Goal: Task Accomplishment & Management: Complete application form

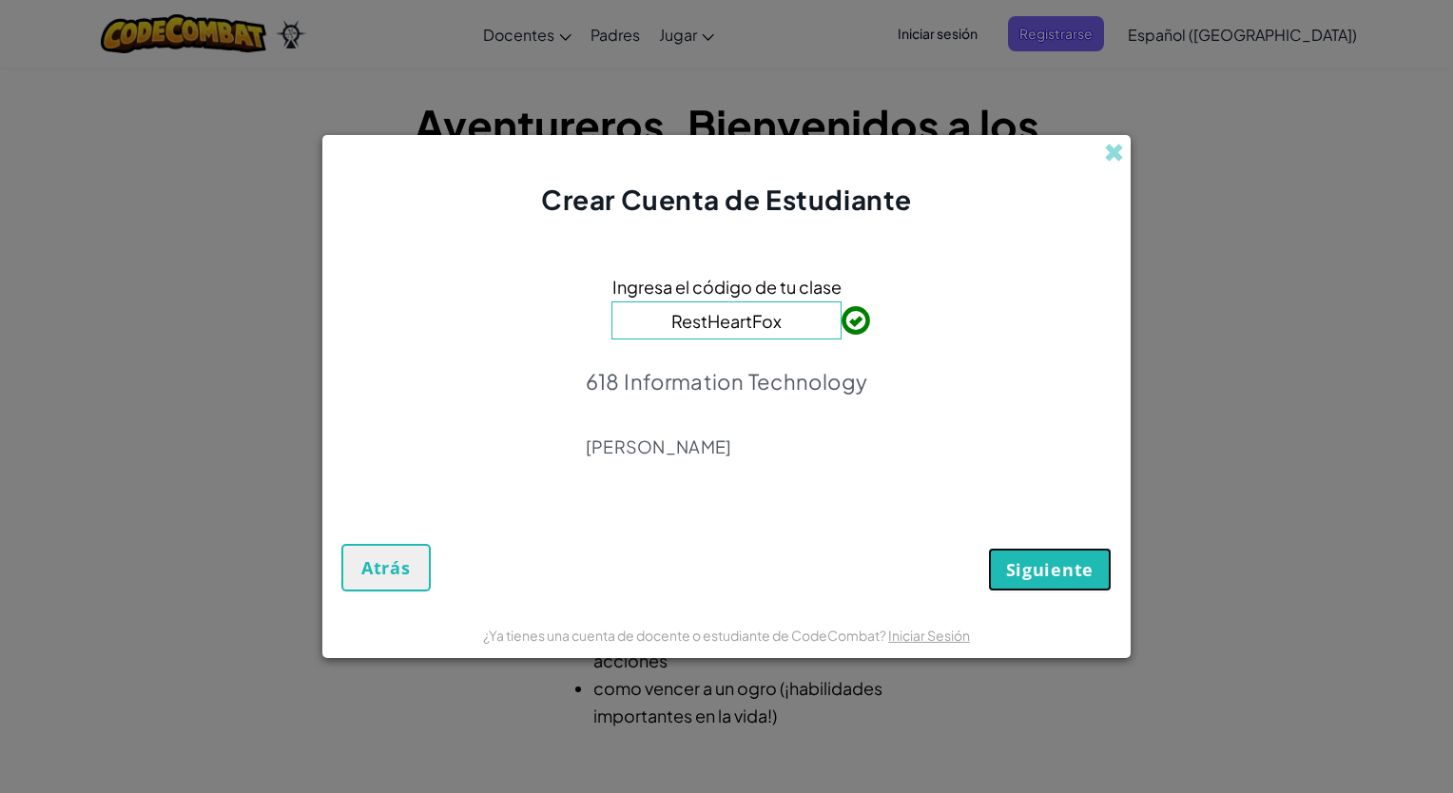
click at [1031, 576] on span "Siguiente" at bounding box center [1049, 569] width 87 height 23
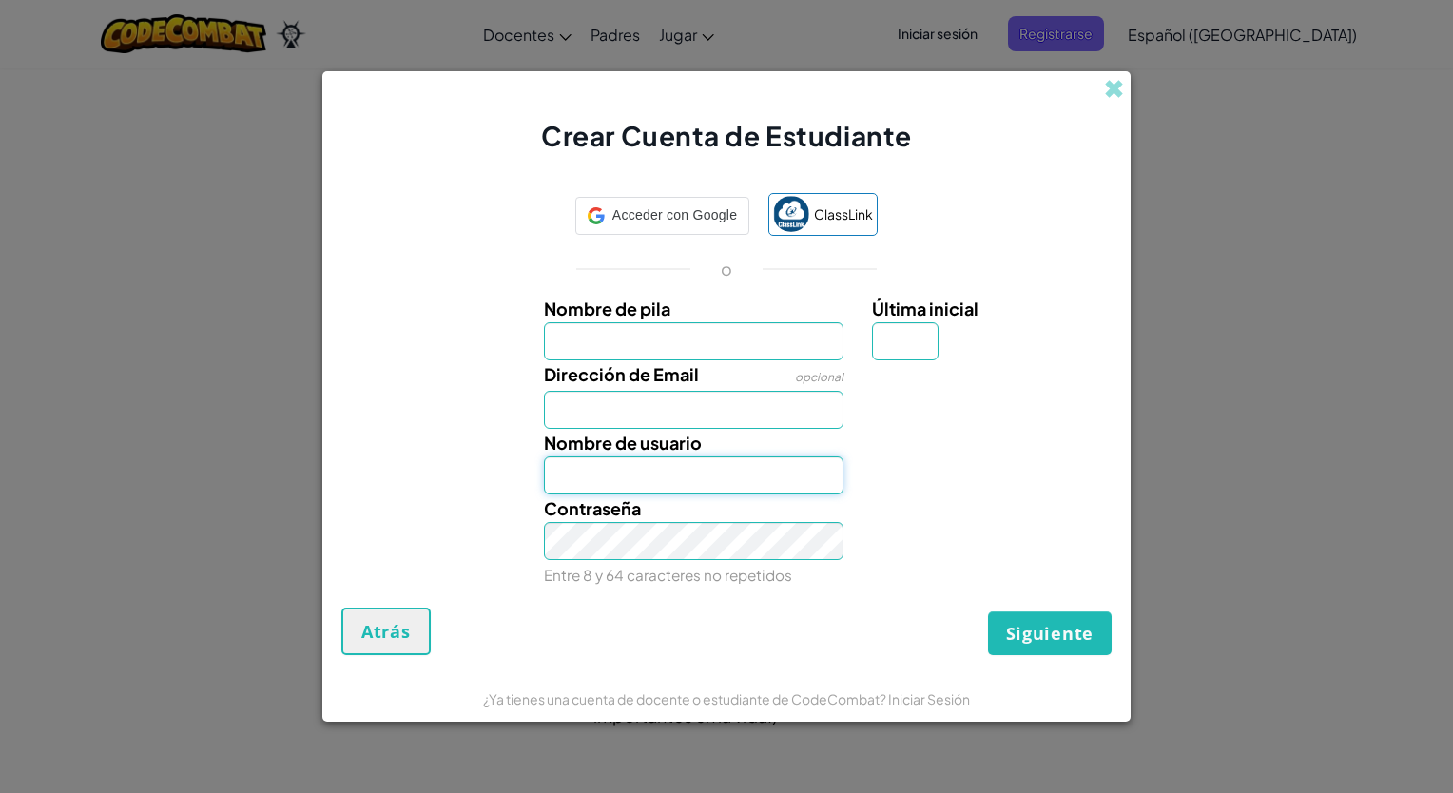
type input "JavierX12883748"
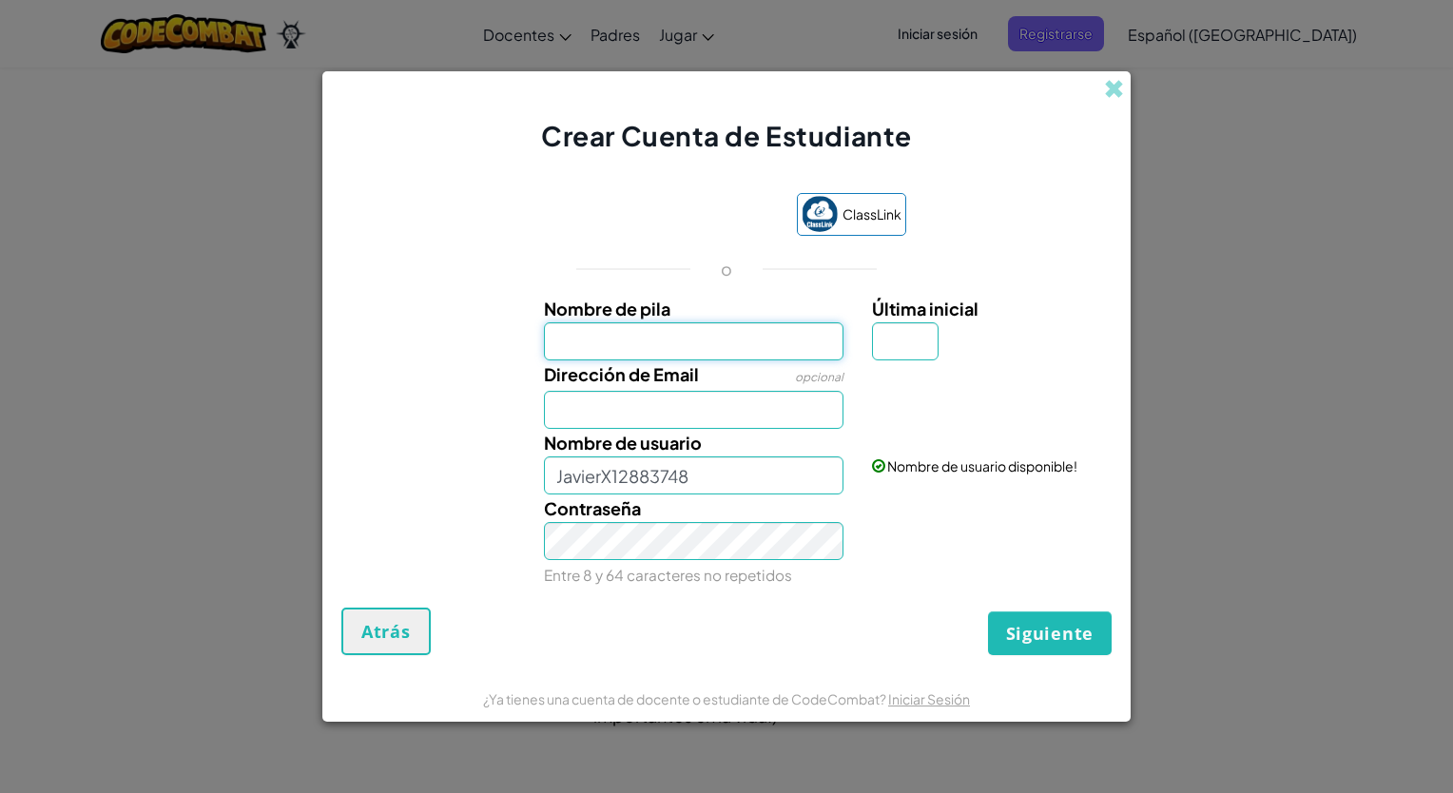
click at [765, 345] on input "Nombre de pila" at bounding box center [694, 341] width 300 height 38
type input "[PERSON_NAME]"
click at [901, 340] on input "Última inicial" at bounding box center [905, 341] width 67 height 38
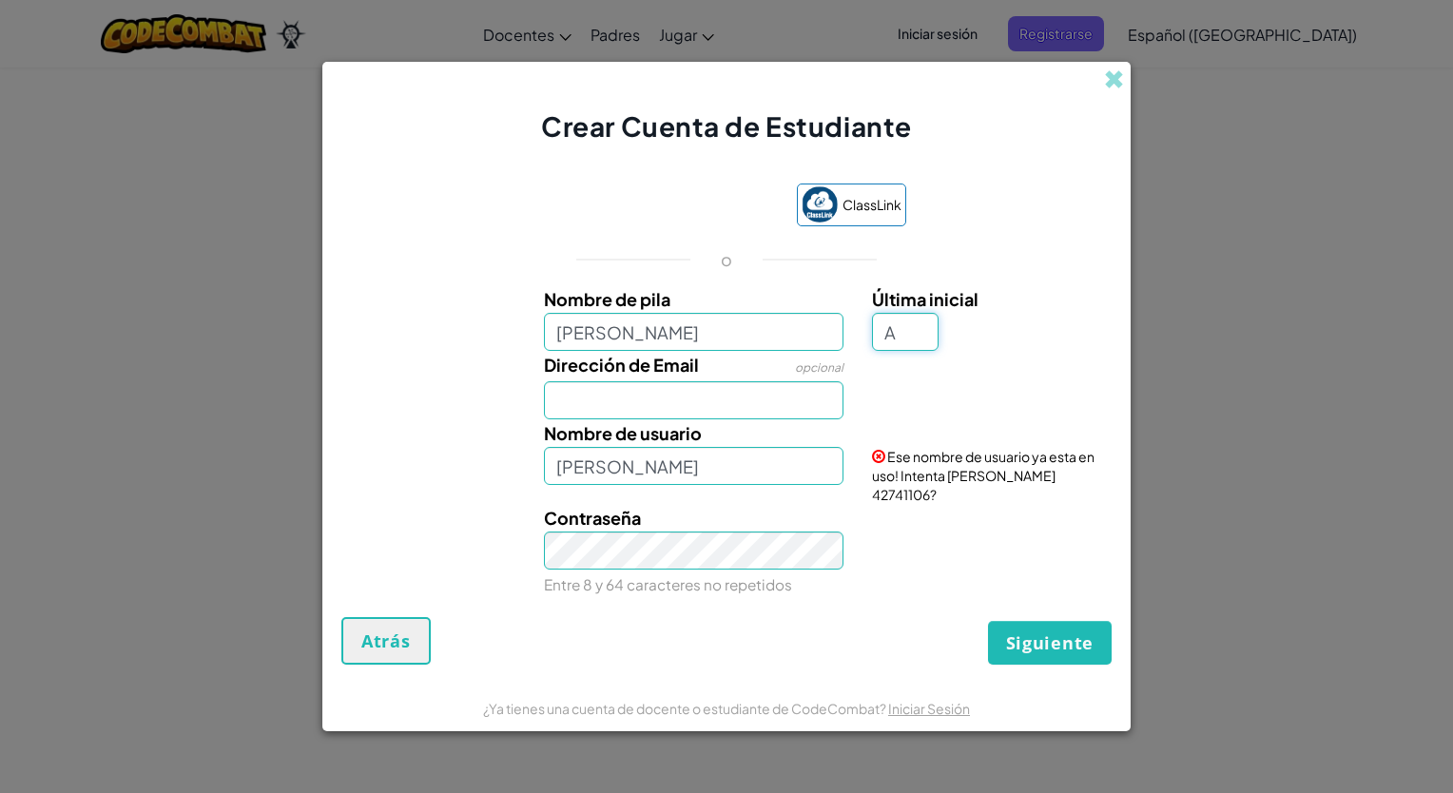
type input "A"
type input "[PERSON_NAME]"
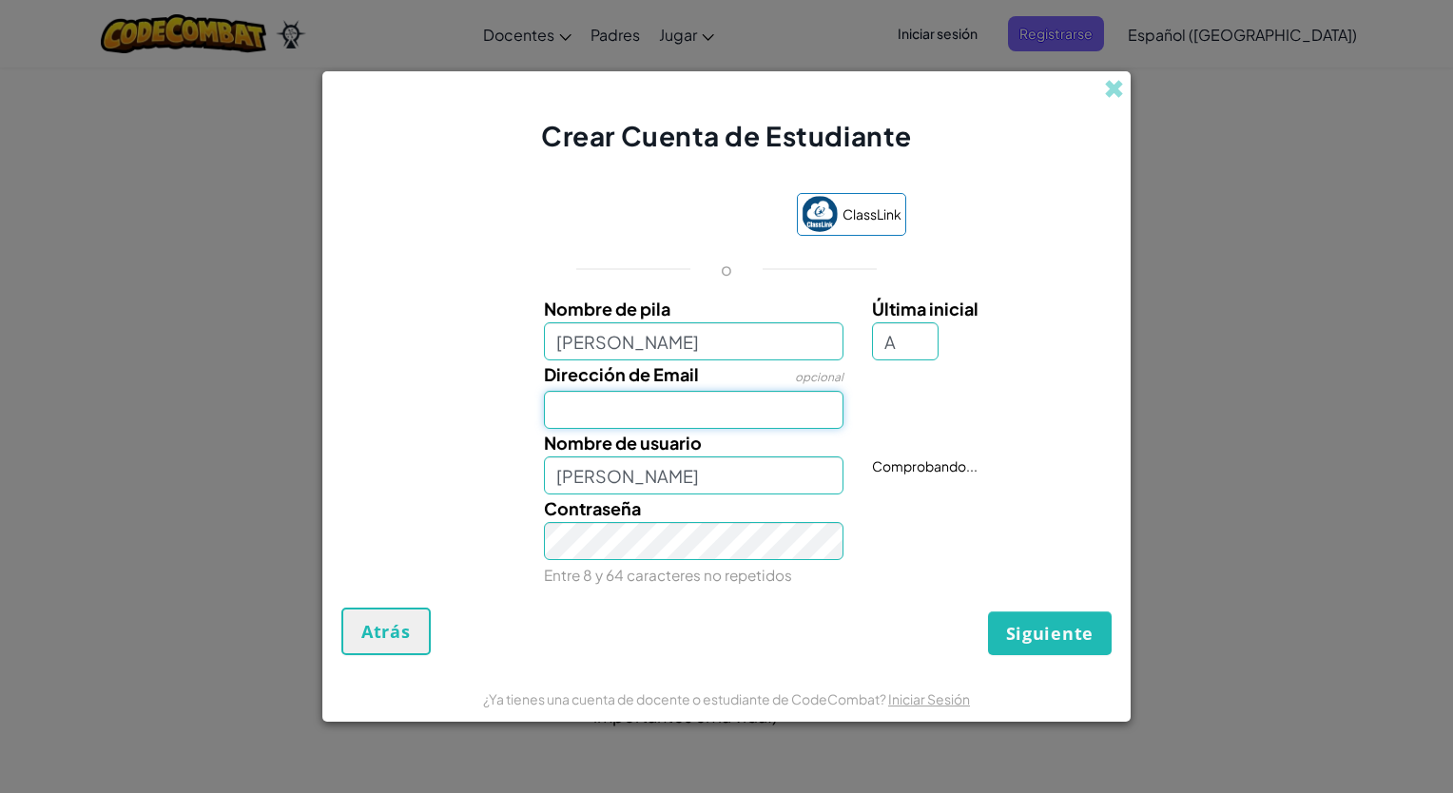
click at [706, 410] on input "Dirección de Email" at bounding box center [694, 410] width 300 height 38
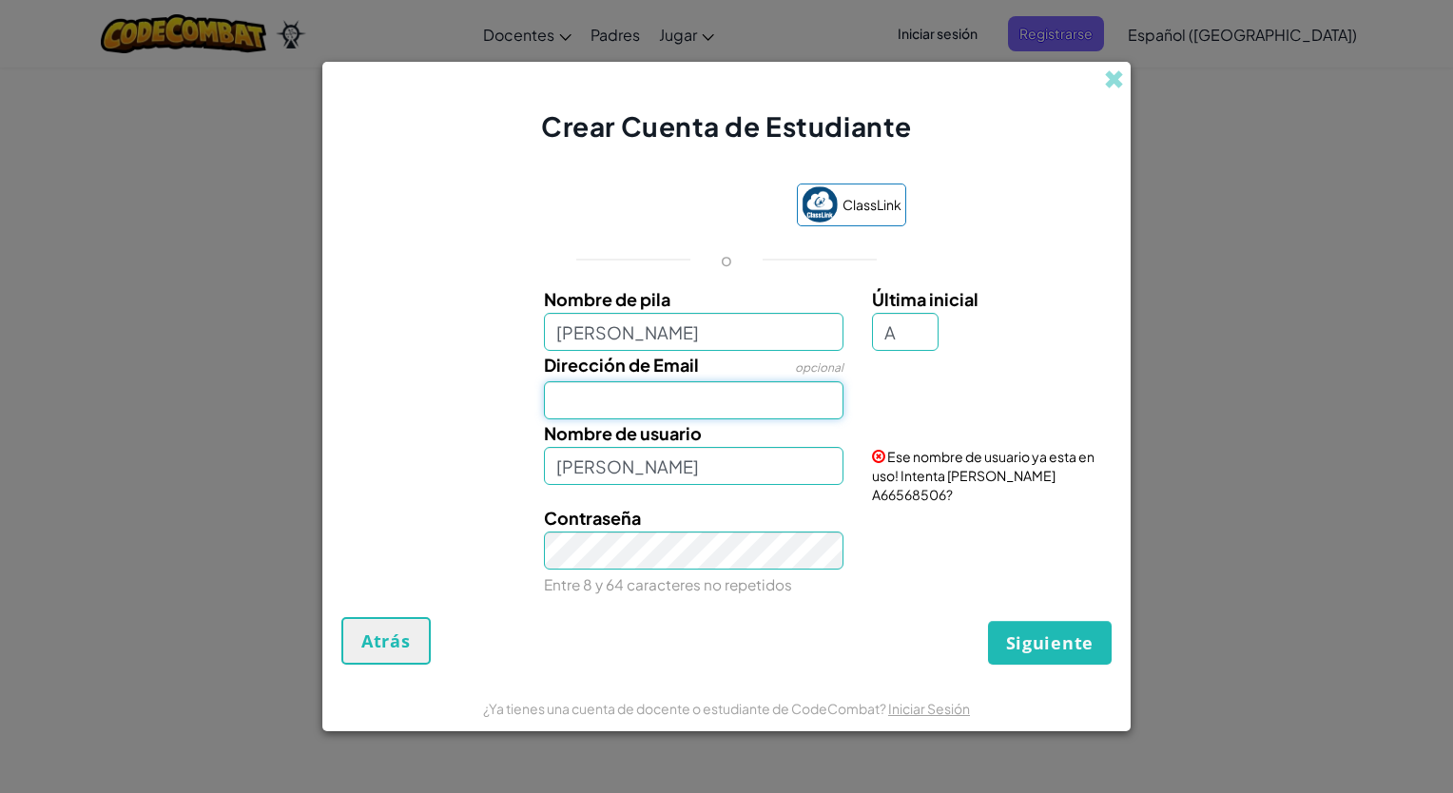
type input "[EMAIL_ADDRESS][DOMAIN_NAME]"
click at [1078, 401] on link "Iniciar Sesión" at bounding box center [978, 397] width 212 height 36
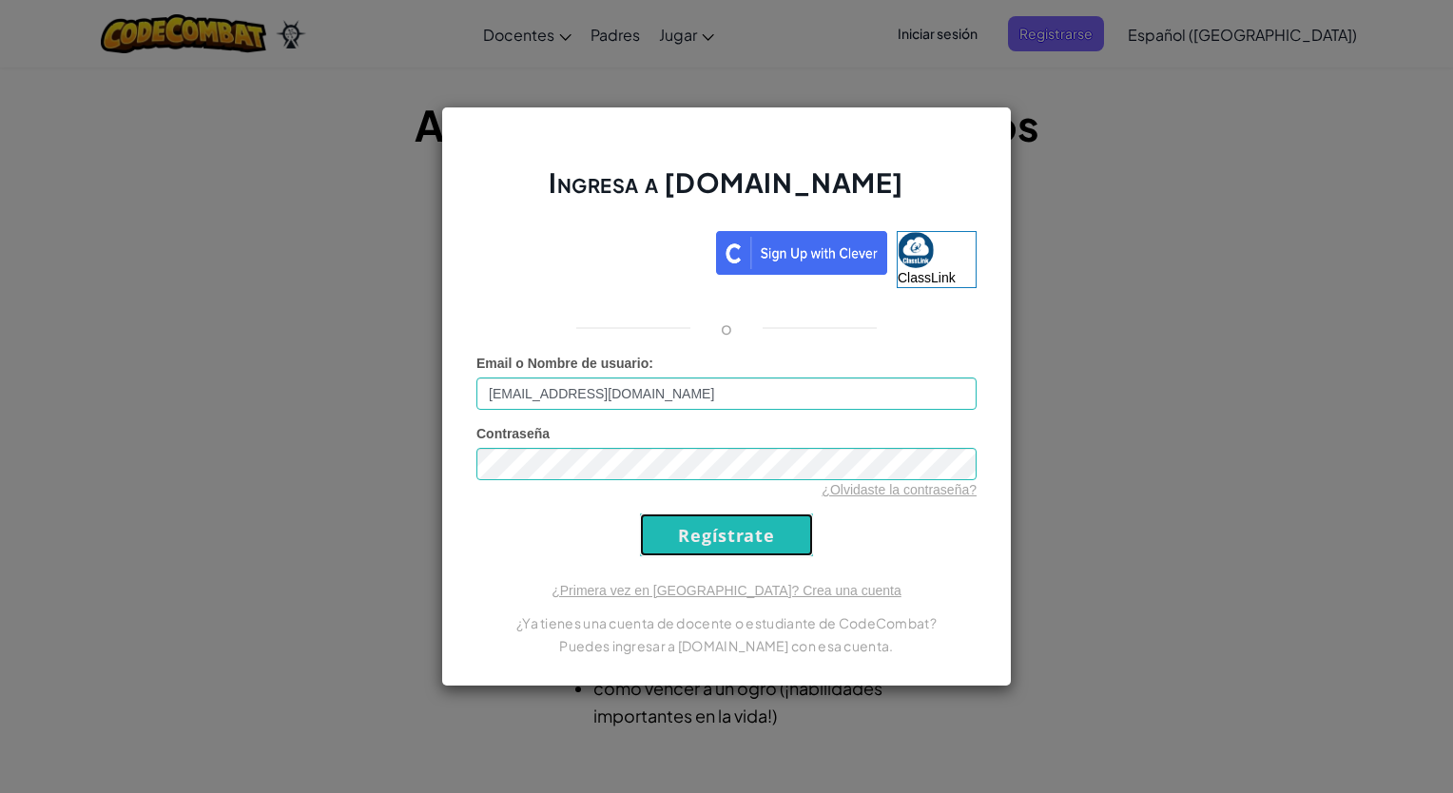
click at [754, 543] on input "Regístrate" at bounding box center [726, 534] width 173 height 43
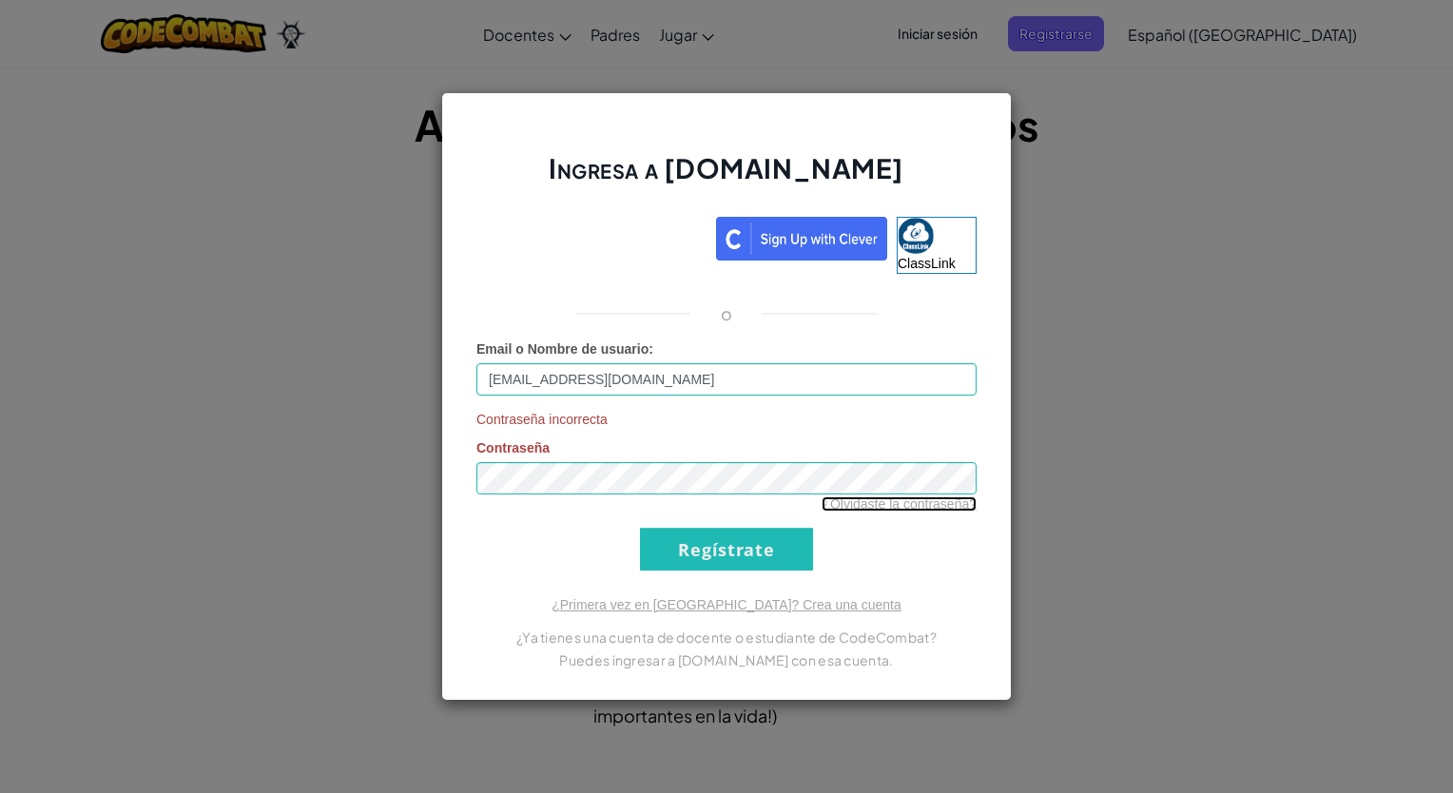
click at [868, 502] on link "¿Olvidaste la contraseña?" at bounding box center [898, 503] width 155 height 15
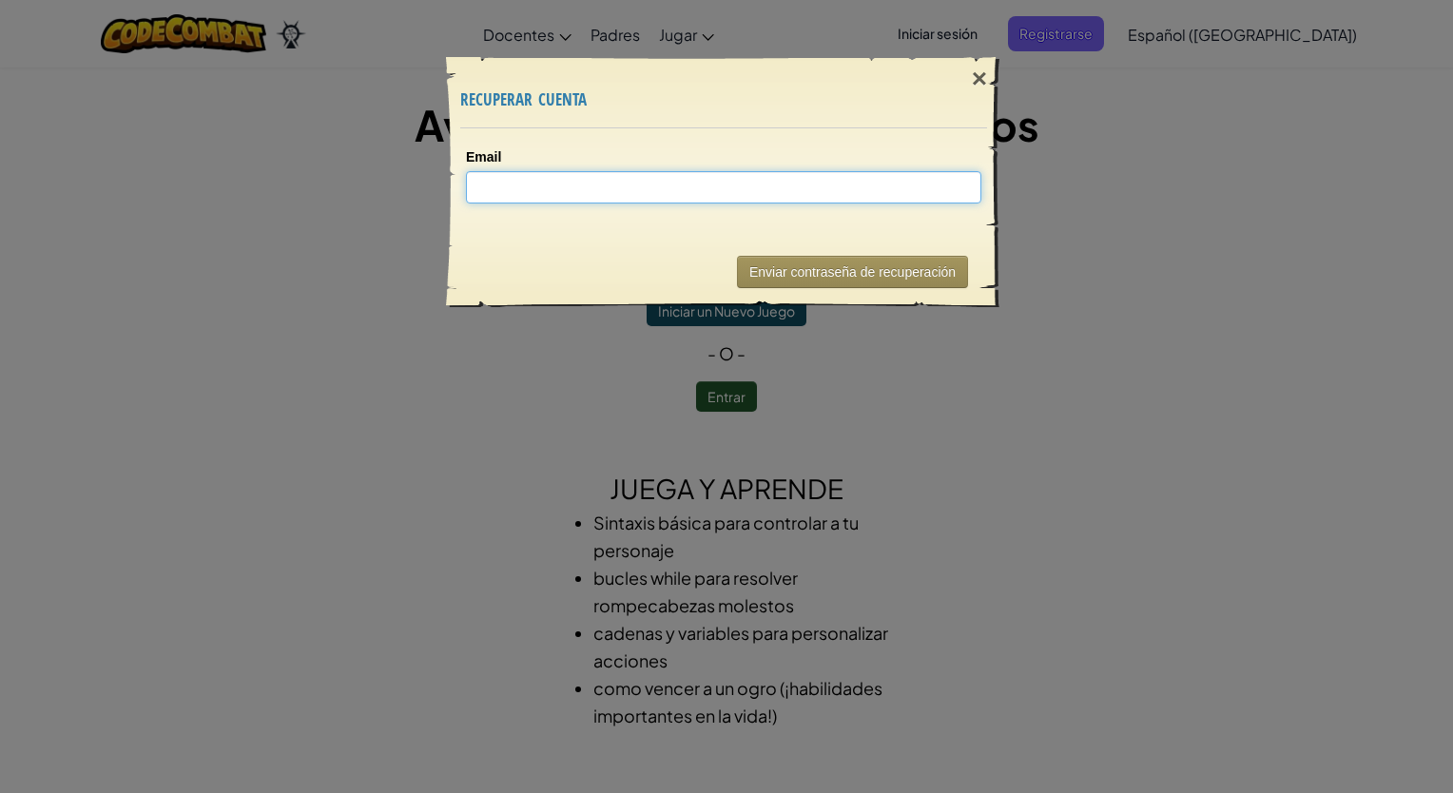
click at [606, 187] on input "Email" at bounding box center [723, 187] width 515 height 32
type input "[EMAIL_ADDRESS][DOMAIN_NAME]"
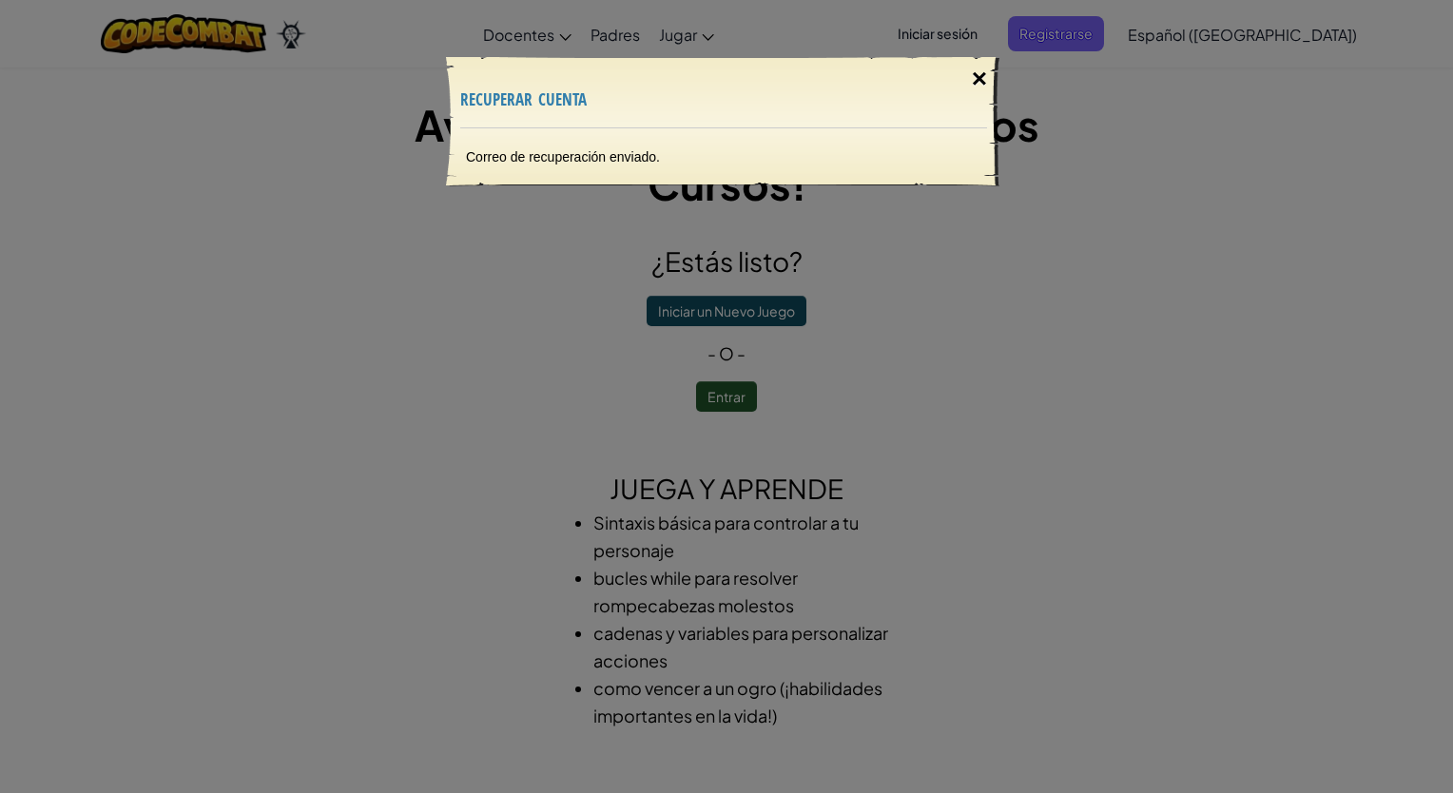
click at [992, 79] on div "×" at bounding box center [979, 78] width 44 height 55
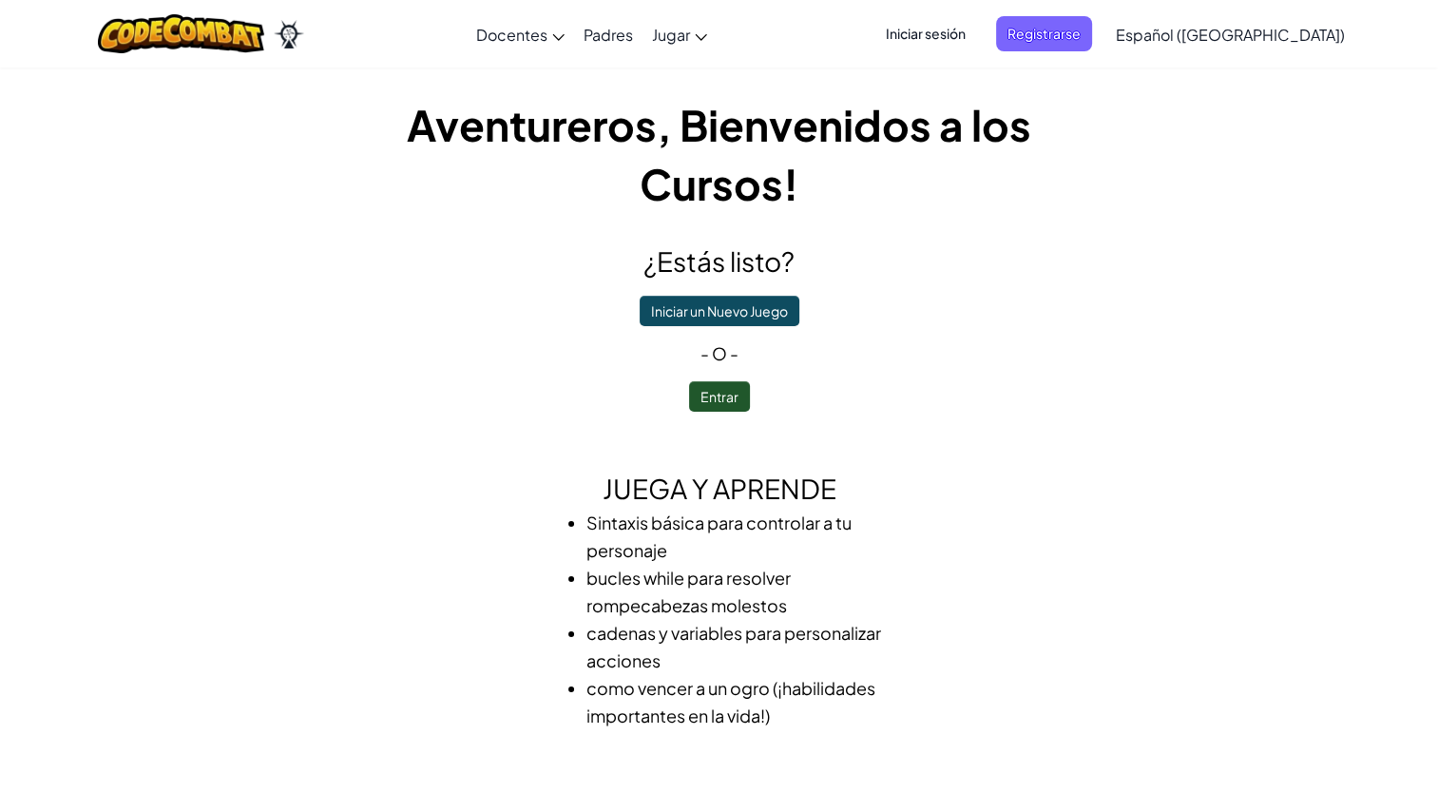
click at [977, 41] on span "Iniciar sesión" at bounding box center [926, 33] width 103 height 35
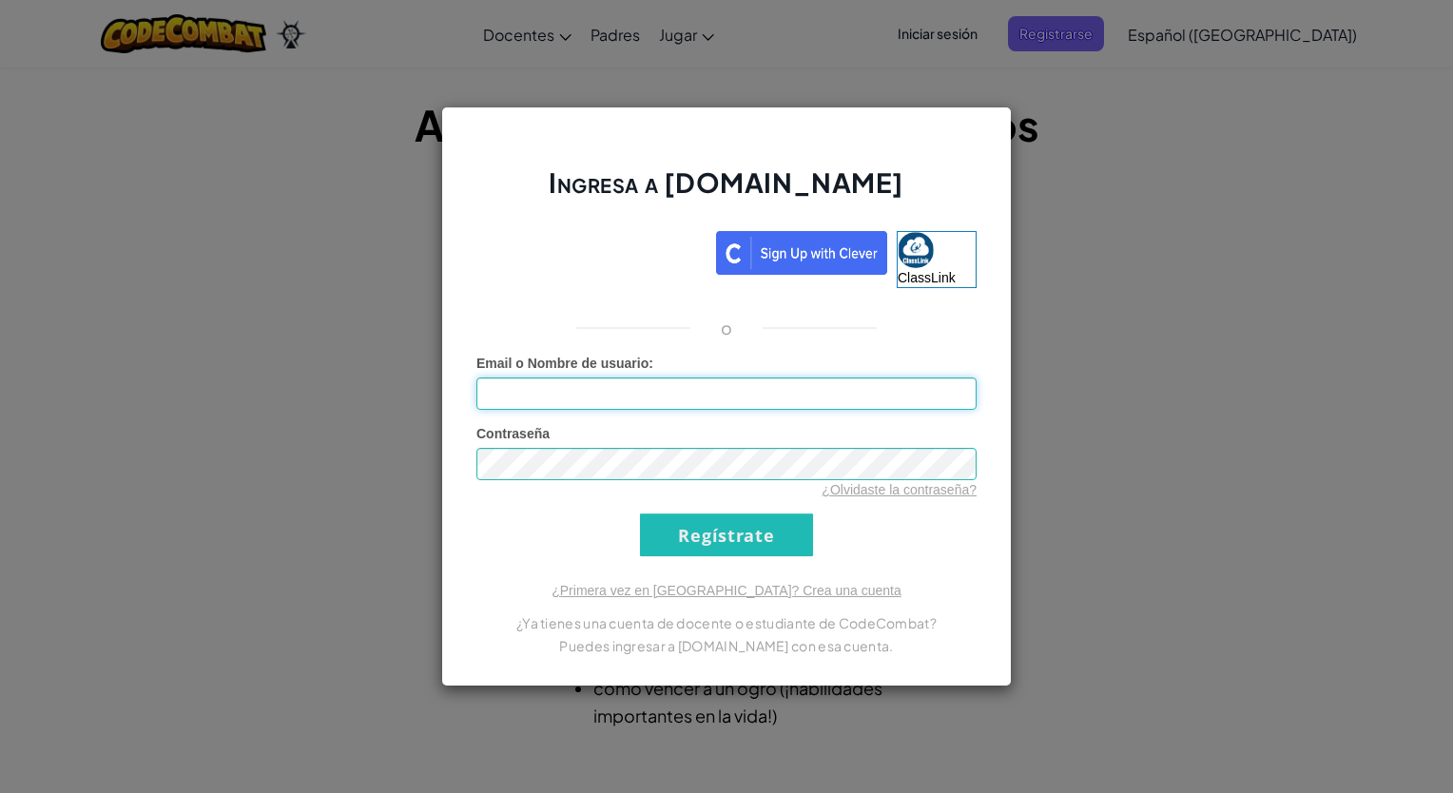
type input "JavierX12883748"
click at [738, 375] on div "Email o Nombre de usuario : JavierX12883748" at bounding box center [726, 382] width 500 height 56
drag, startPoint x: 694, startPoint y: 379, endPoint x: 432, endPoint y: 420, distance: 265.6
click at [432, 420] on div "Ingresa a [DOMAIN_NAME] ClassLink o Error desconocido. Email o Nombre de usuari…" at bounding box center [726, 396] width 1453 height 793
type input "[EMAIL_ADDRESS][DOMAIN_NAME]"
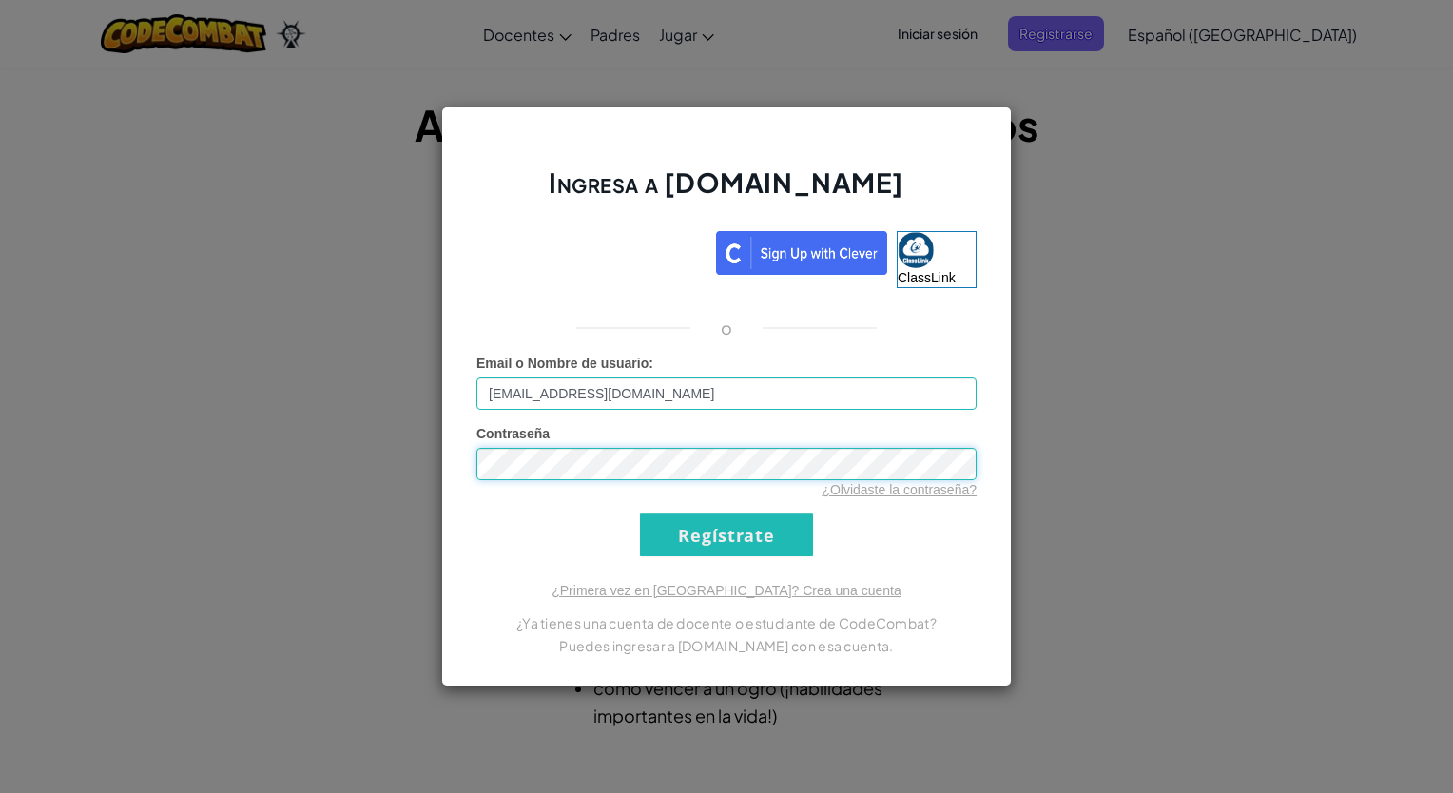
click at [434, 468] on div "Ingresa a [DOMAIN_NAME] ClassLink o Error desconocido. Email o Nombre de usuari…" at bounding box center [726, 396] width 1453 height 793
click at [1174, 424] on div "Ingresa a [DOMAIN_NAME] ClassLink o Error desconocido. Email o Nombre de usuari…" at bounding box center [726, 396] width 1453 height 793
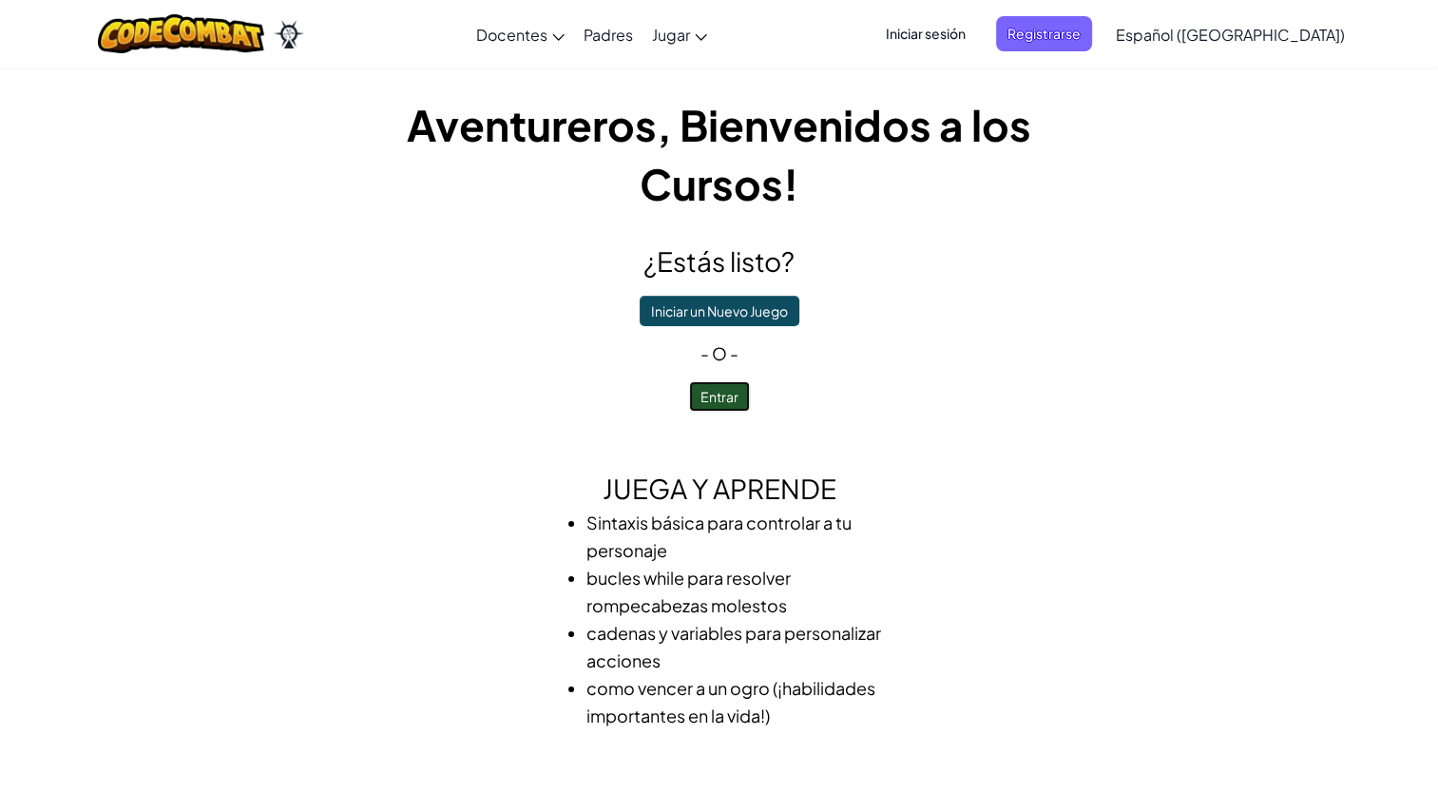
click at [726, 399] on button "Entrar" at bounding box center [719, 396] width 61 height 30
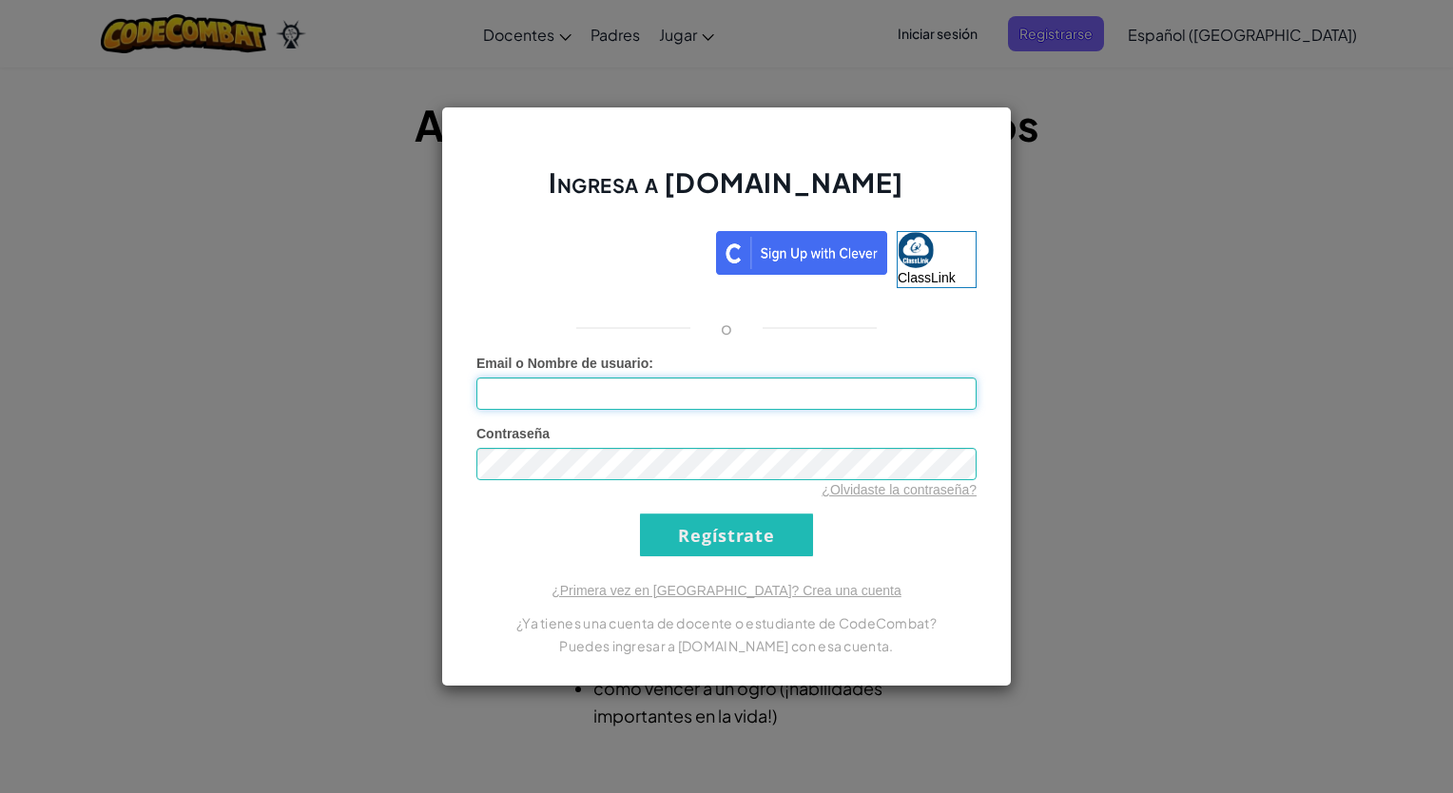
type input "JavierX12883748"
drag, startPoint x: 1063, startPoint y: 181, endPoint x: 749, endPoint y: 366, distance: 364.4
click at [749, 366] on div "Email o Nombre de usuario : JavierX12883748" at bounding box center [726, 382] width 500 height 56
click at [1145, 297] on div "Ingresa a [DOMAIN_NAME] ClassLink o Error desconocido. Email o Nombre de usuari…" at bounding box center [726, 396] width 1453 height 793
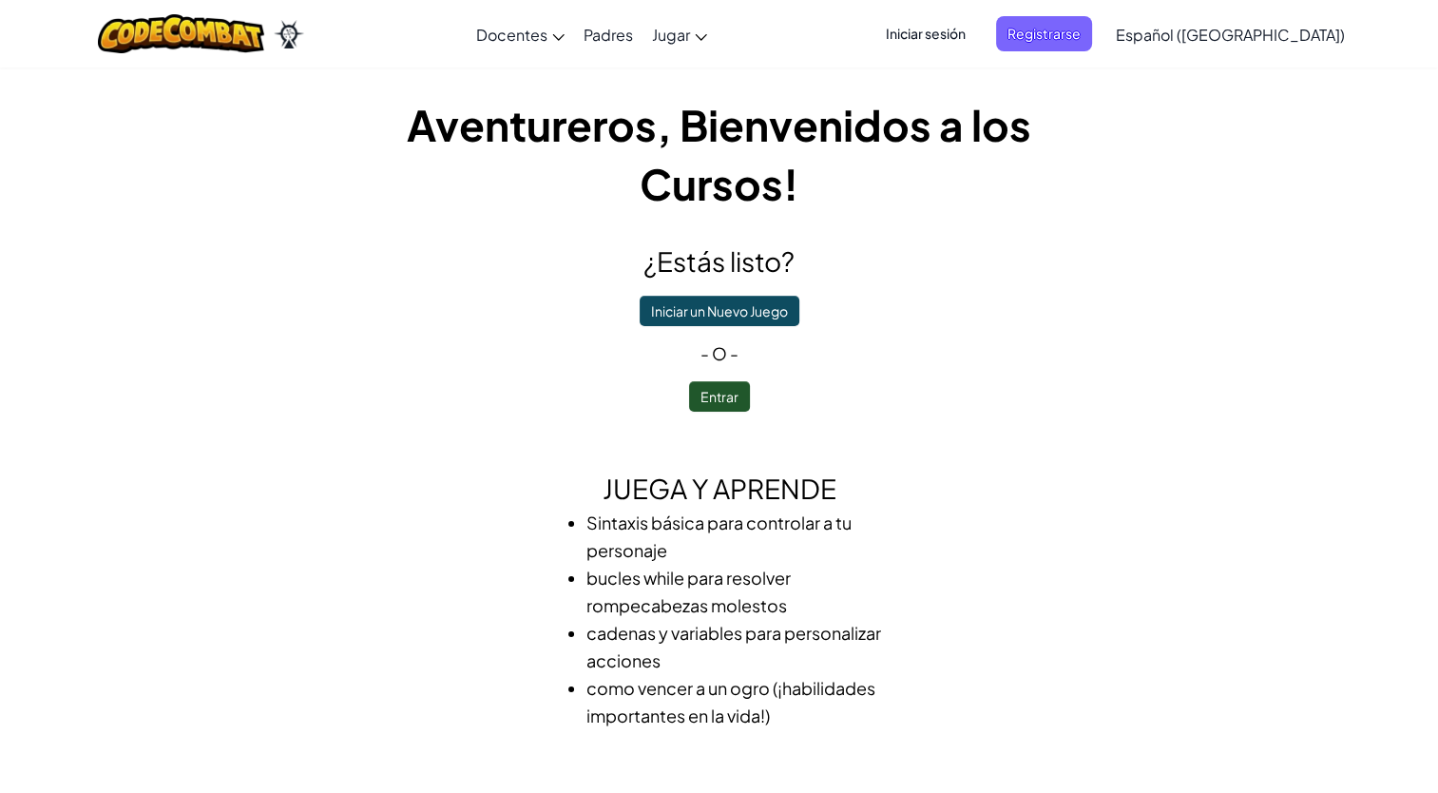
click at [959, 21] on span "Iniciar sesión" at bounding box center [926, 33] width 103 height 35
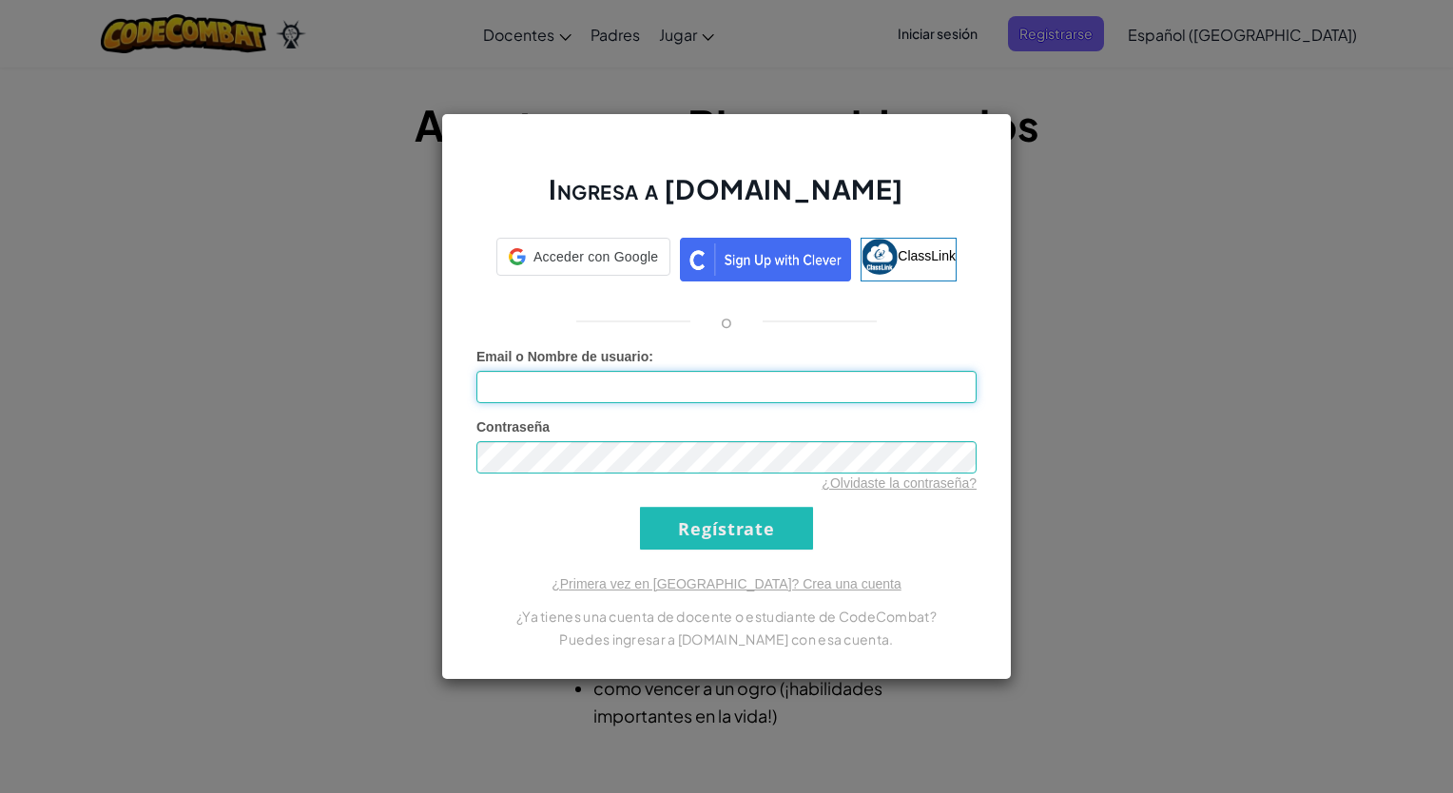
type input "JavierX12883748"
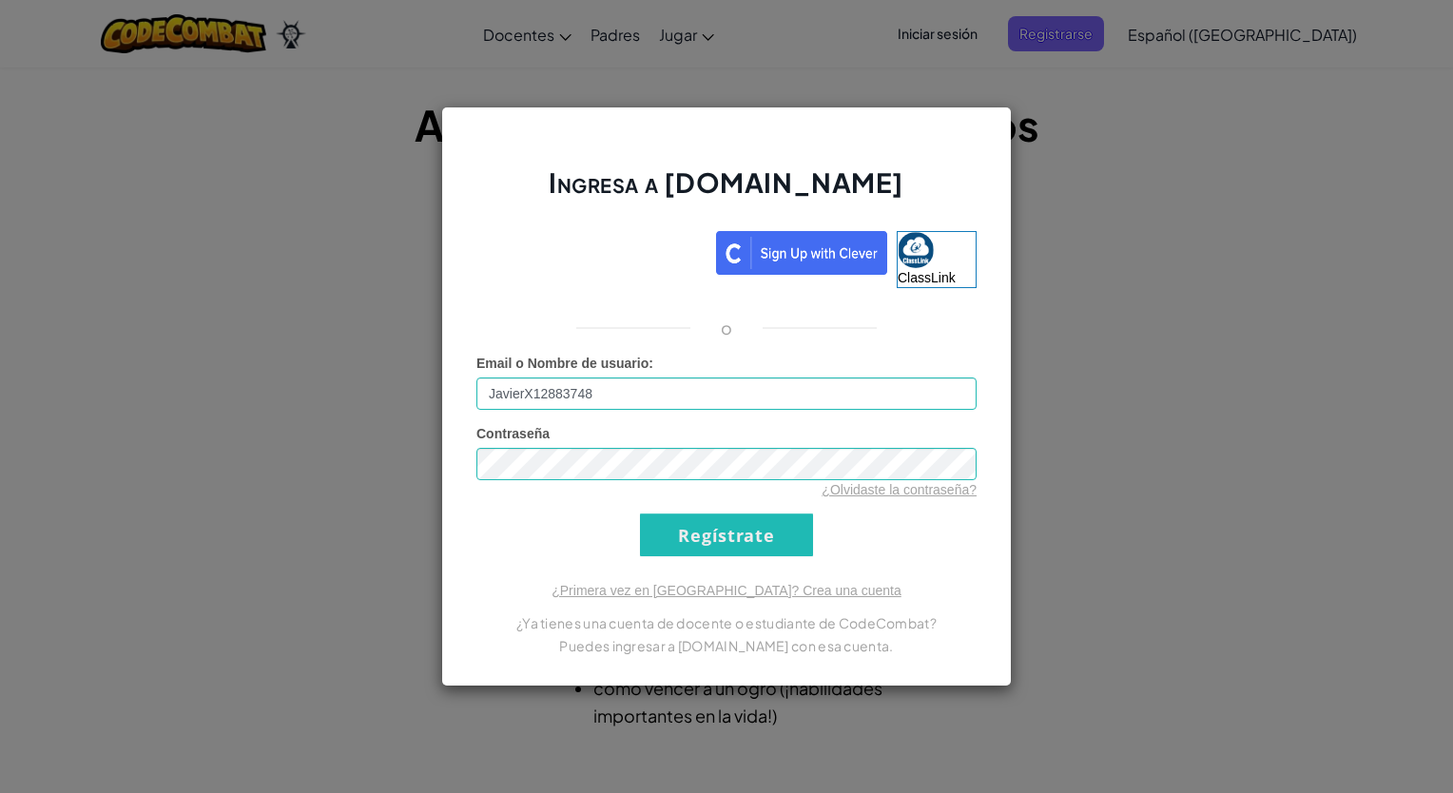
drag, startPoint x: 727, startPoint y: 375, endPoint x: 437, endPoint y: 420, distance: 293.5
click at [437, 420] on div "Ingresa a [DOMAIN_NAME] ClassLink o Error desconocido. Email o Nombre de usuari…" at bounding box center [726, 396] width 1453 height 793
type input "[EMAIL_ADDRESS][DOMAIN_NAME]"
click at [346, 472] on div "Ingresa a [DOMAIN_NAME] ClassLink o Error desconocido. Email o Nombre de usuari…" at bounding box center [726, 396] width 1453 height 793
click at [640, 513] on input "Regístrate" at bounding box center [726, 534] width 173 height 43
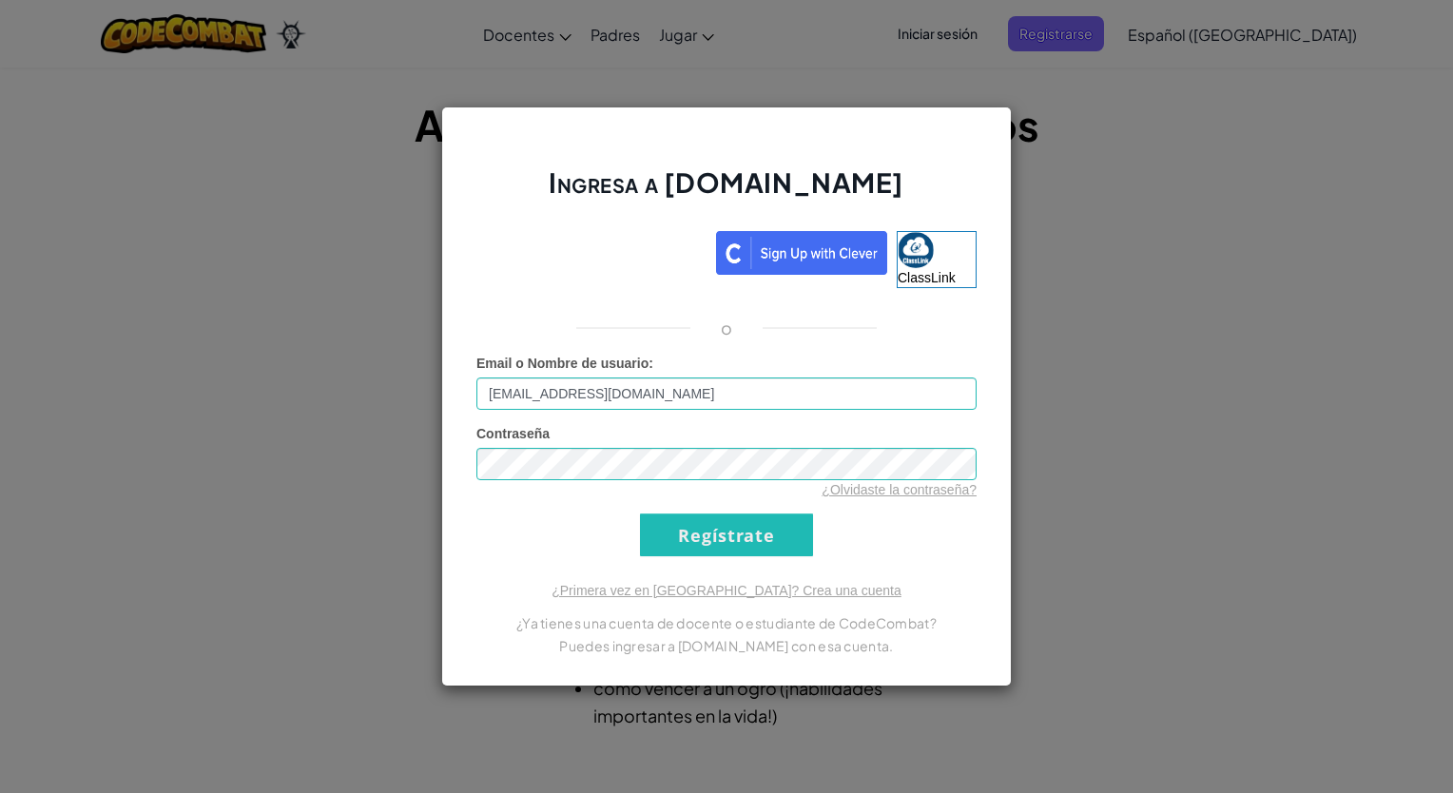
drag, startPoint x: 323, startPoint y: 451, endPoint x: 318, endPoint y: 463, distance: 13.2
click at [318, 463] on div "Ingresa a [DOMAIN_NAME] ClassLink o Email o Nombre de usuario : [EMAIL_ADDRESS]…" at bounding box center [726, 396] width 1453 height 793
